Goal: Task Accomplishment & Management: Use online tool/utility

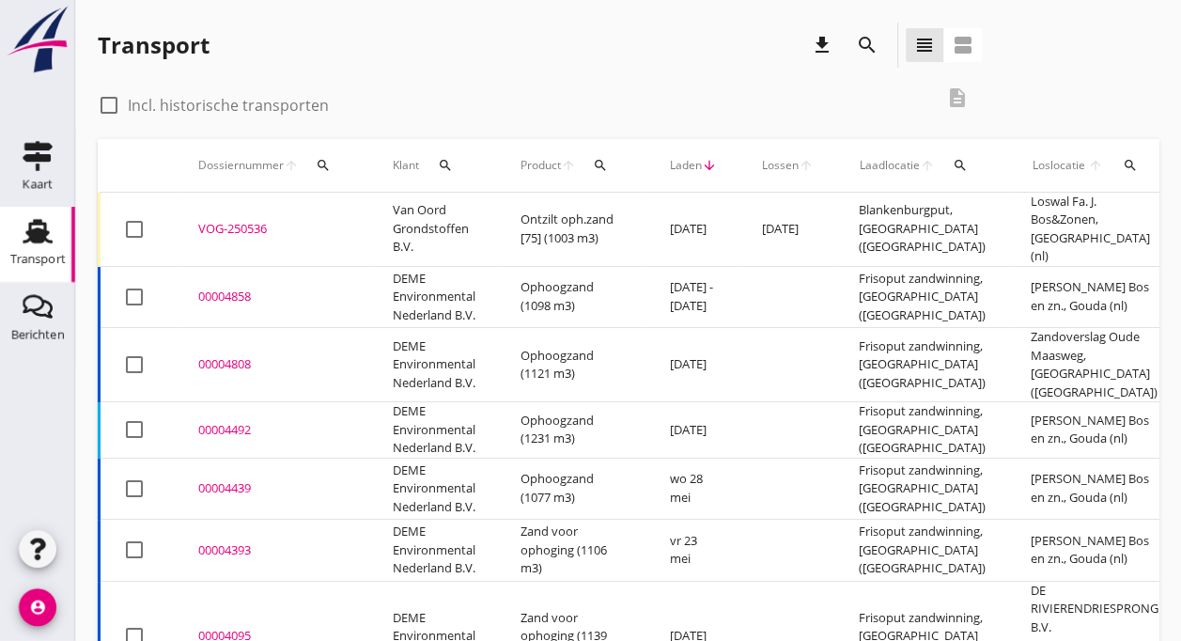
click at [406, 228] on td "Van Oord Grondstoffen B.V." at bounding box center [434, 230] width 128 height 74
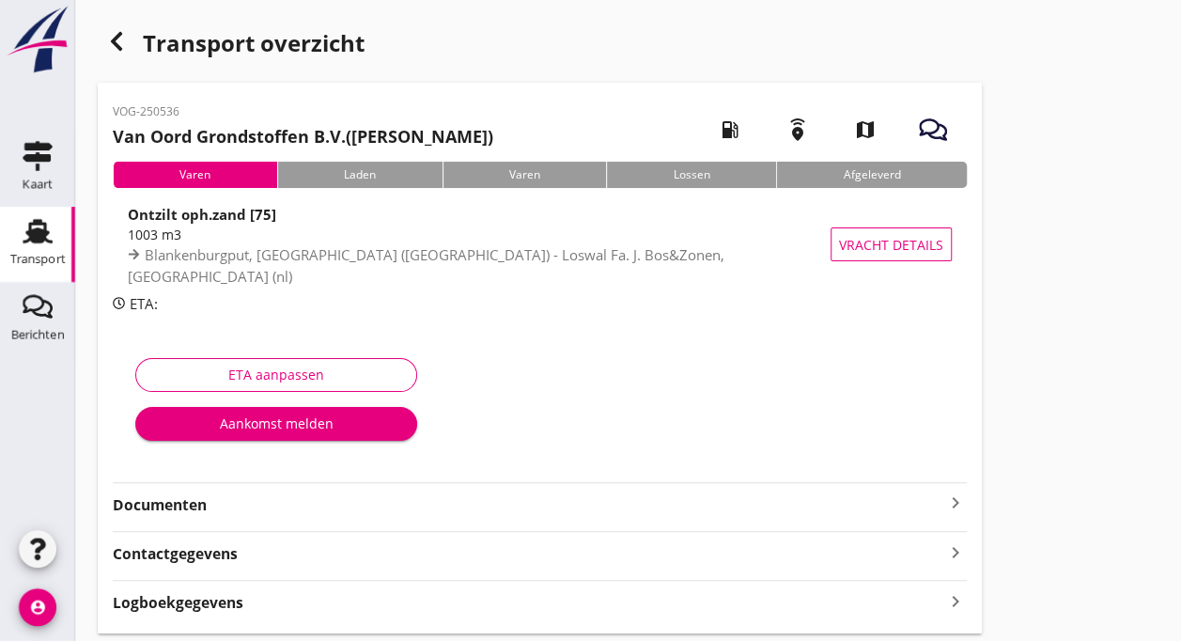
click at [287, 425] on div "Aankomst melden" at bounding box center [276, 423] width 252 height 20
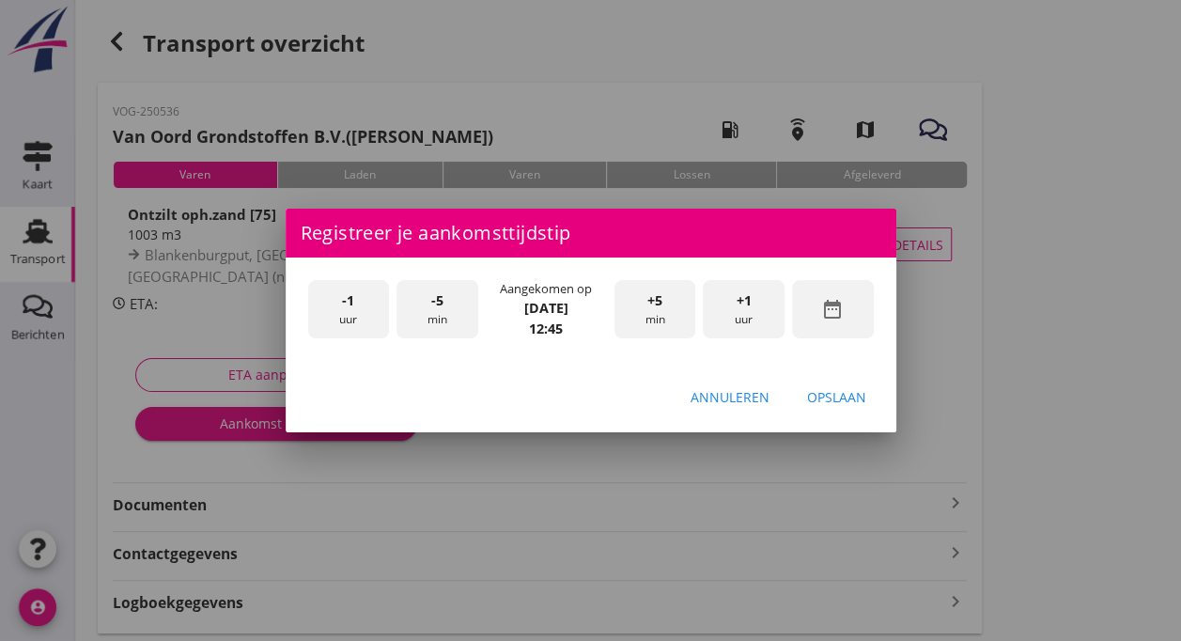
click at [434, 308] on span "-5" at bounding box center [437, 300] width 12 height 21
click at [827, 397] on div "Opslaan" at bounding box center [836, 397] width 59 height 20
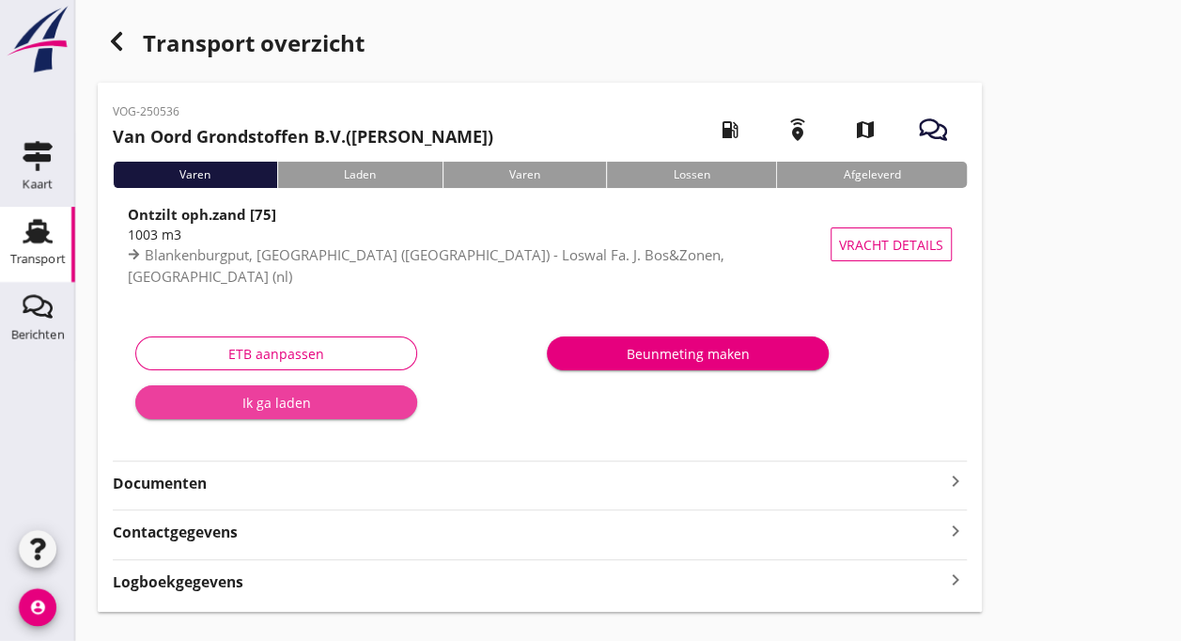
drag, startPoint x: 294, startPoint y: 410, endPoint x: 229, endPoint y: 410, distance: 64.8
click at [229, 410] on div "Ik ga laden" at bounding box center [276, 403] width 252 height 20
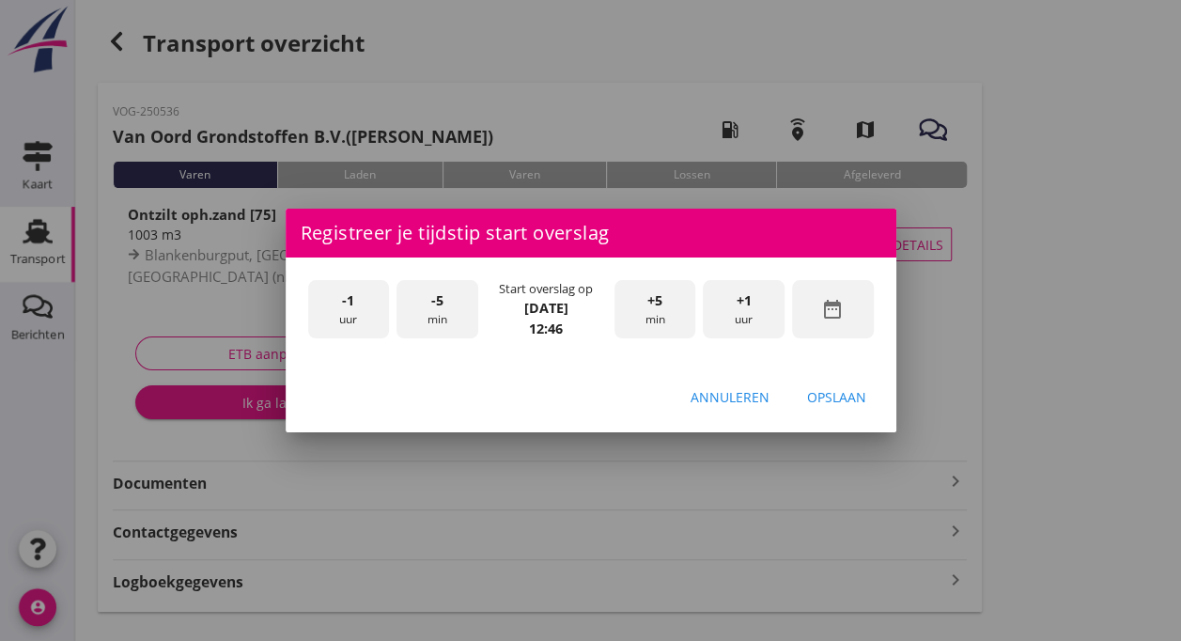
click at [438, 314] on div "-5 min" at bounding box center [437, 309] width 82 height 59
click at [848, 398] on div "Opslaan" at bounding box center [836, 397] width 59 height 20
